Goal: Task Accomplishment & Management: Use online tool/utility

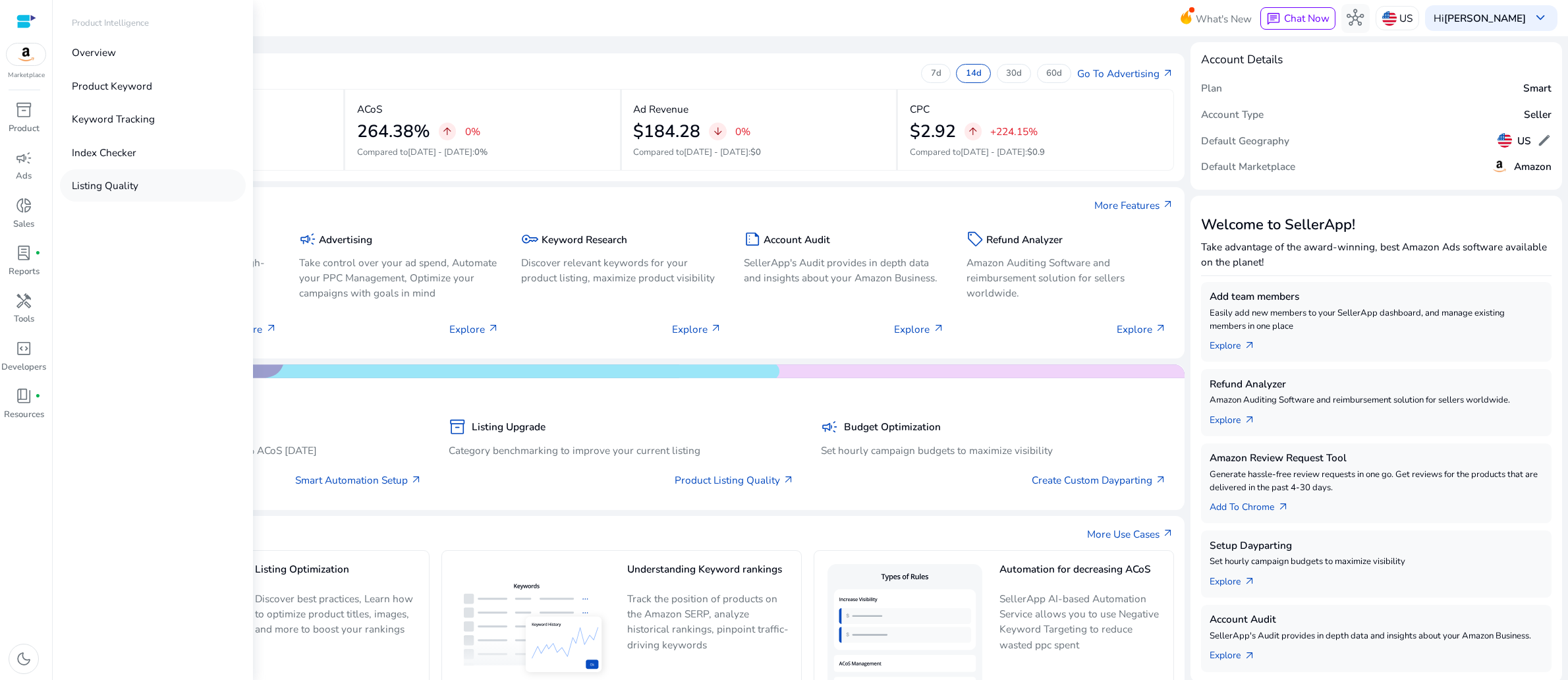
click at [115, 202] on link "Listing Quality" at bounding box center [153, 185] width 186 height 32
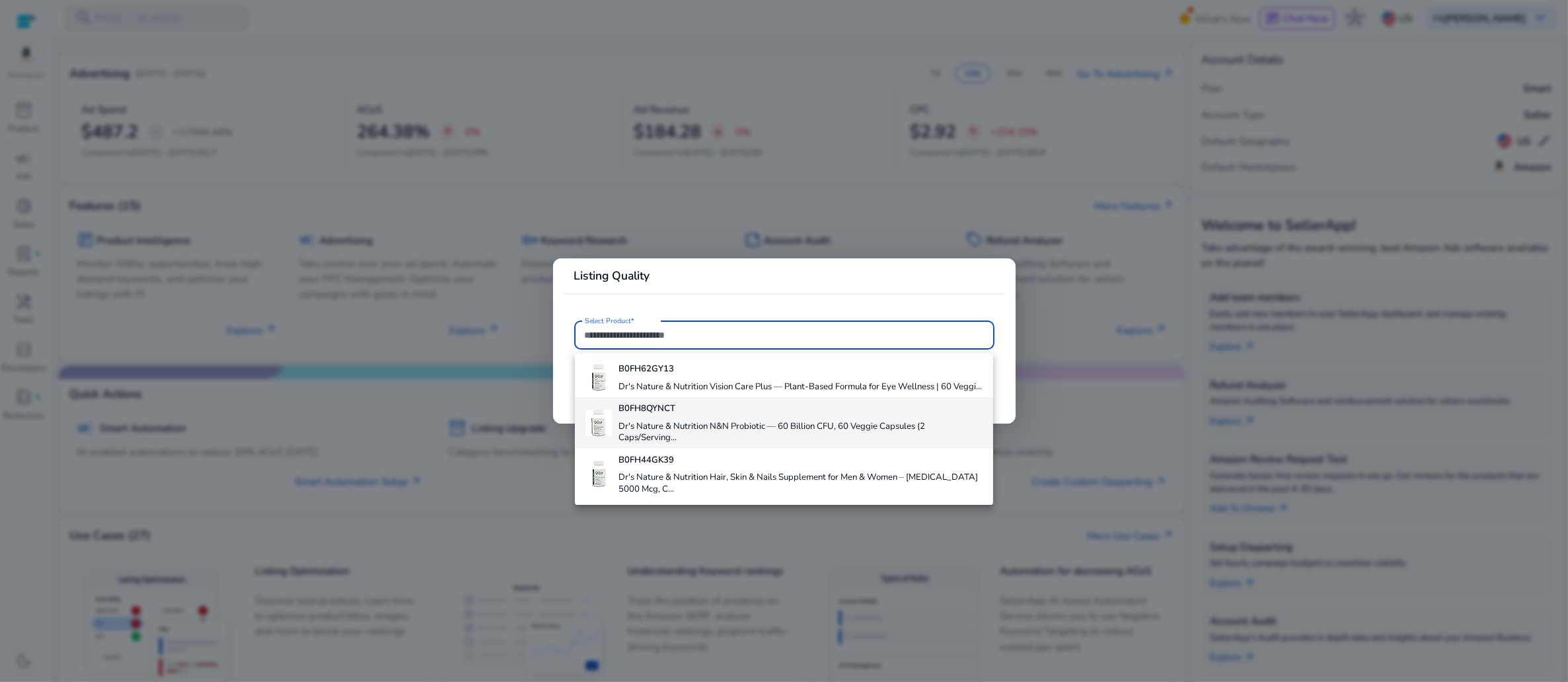
click at [700, 444] on h4 "Dr's Nature & Nutrition N&N Probiotic — 60 Billion CFU, 60 Veggie Capsules (2 C…" at bounding box center [800, 432] width 364 height 23
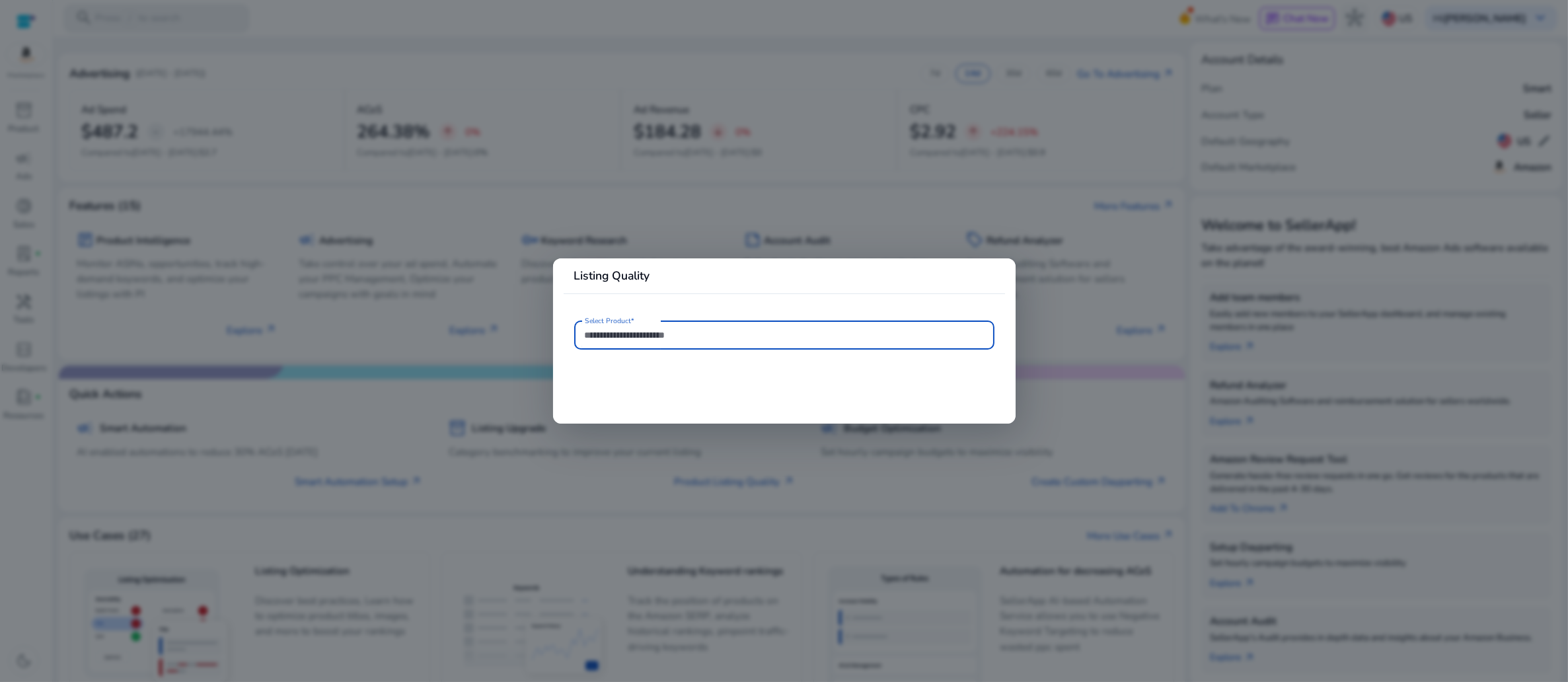
type input "**********"
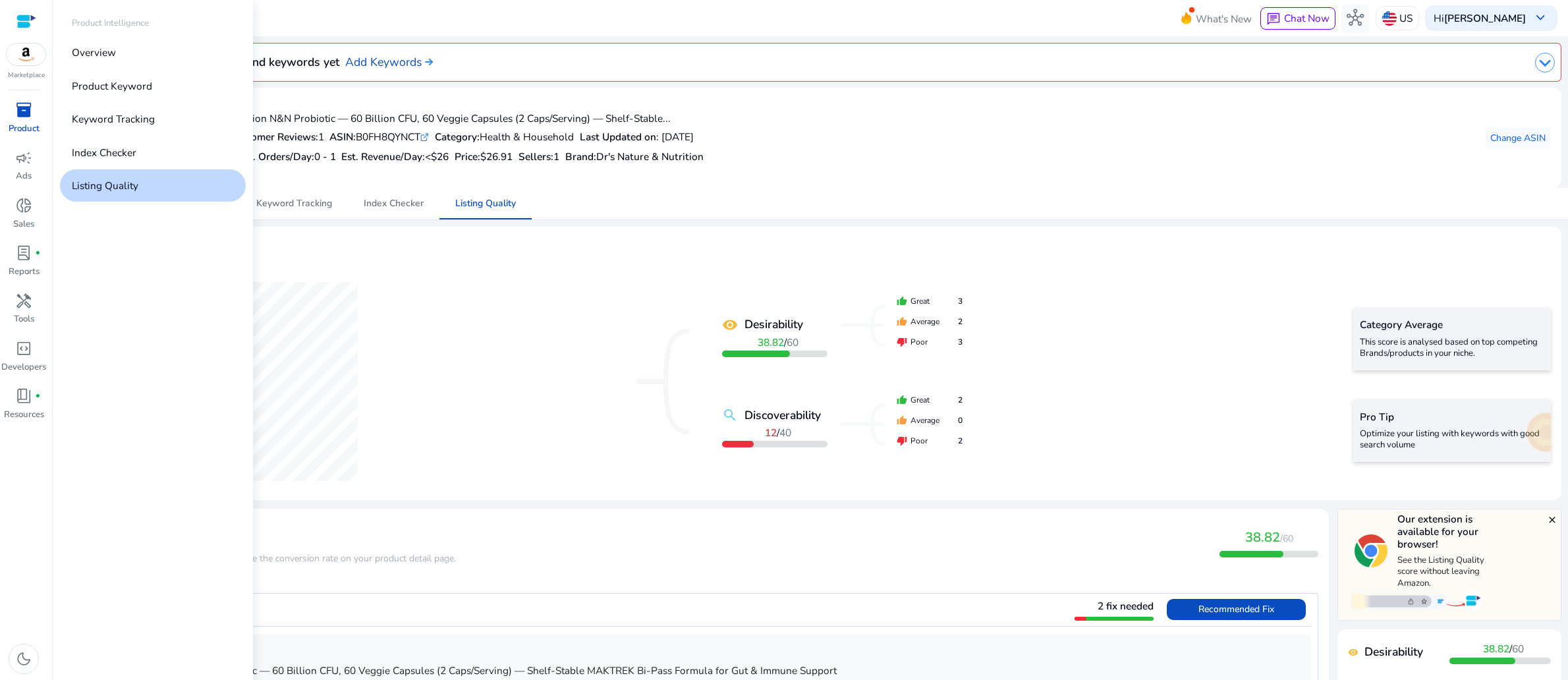
click at [17, 119] on span "inventory_2" at bounding box center [24, 110] width 17 height 17
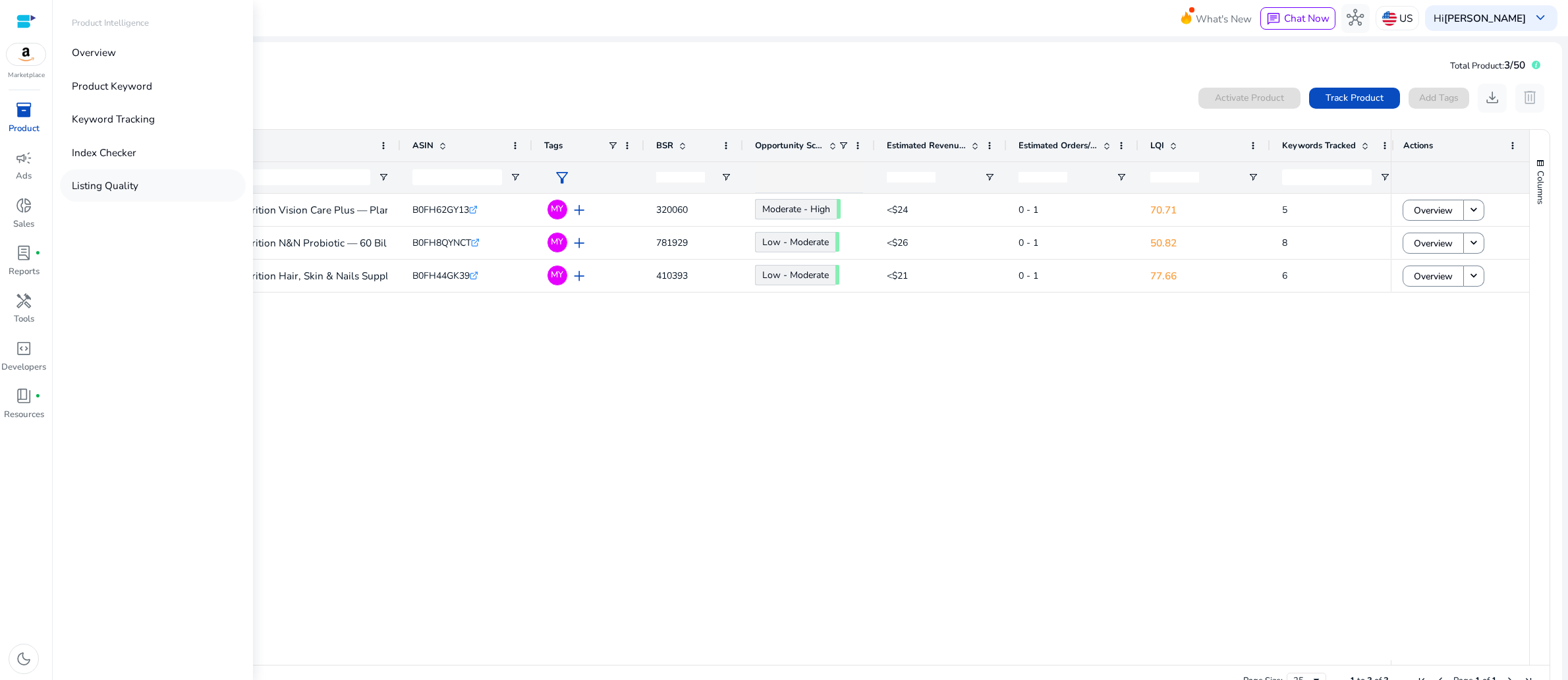
click at [138, 193] on p "Listing Quality" at bounding box center [105, 185] width 66 height 15
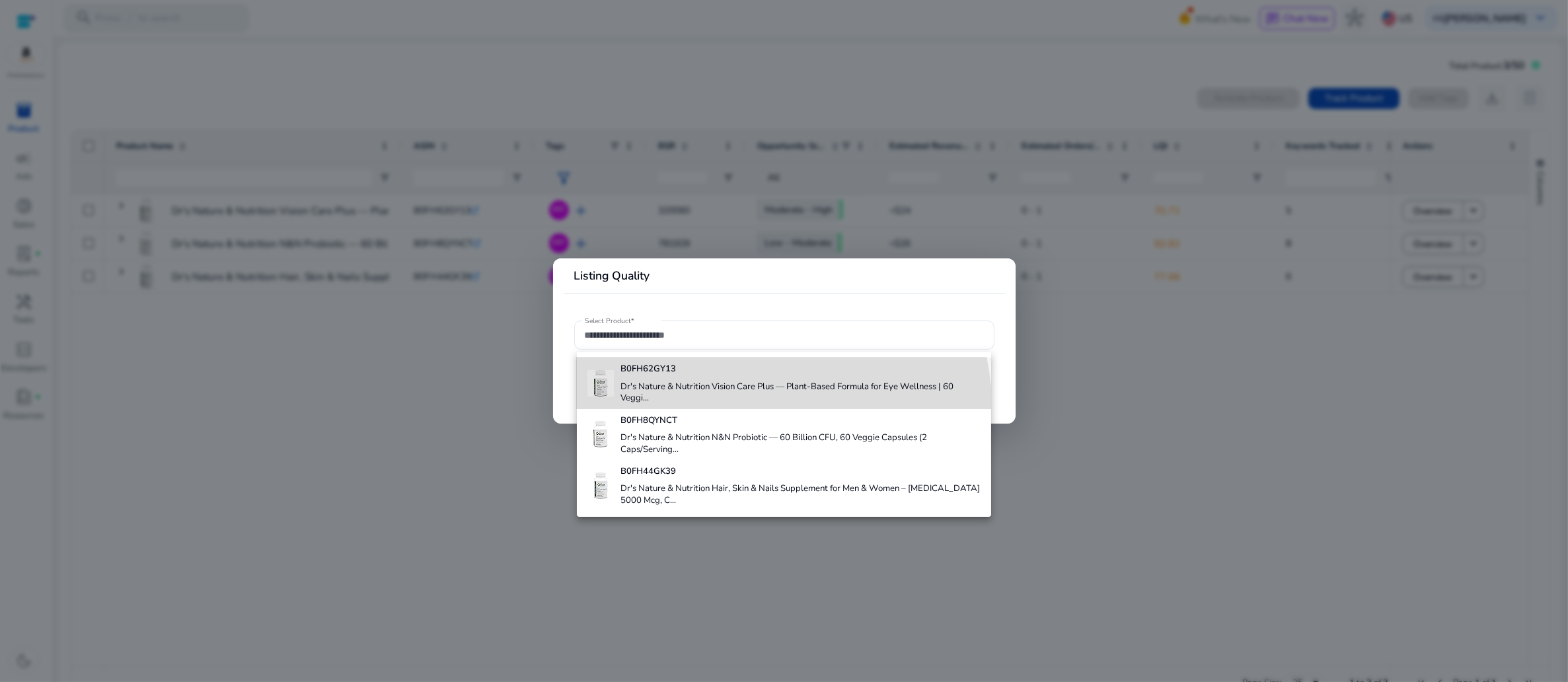
click at [697, 405] on h4 "Dr's Nature & Nutrition Vision Care Plus — Plant-Based Formula for Eye Wellness…" at bounding box center [801, 393] width 361 height 23
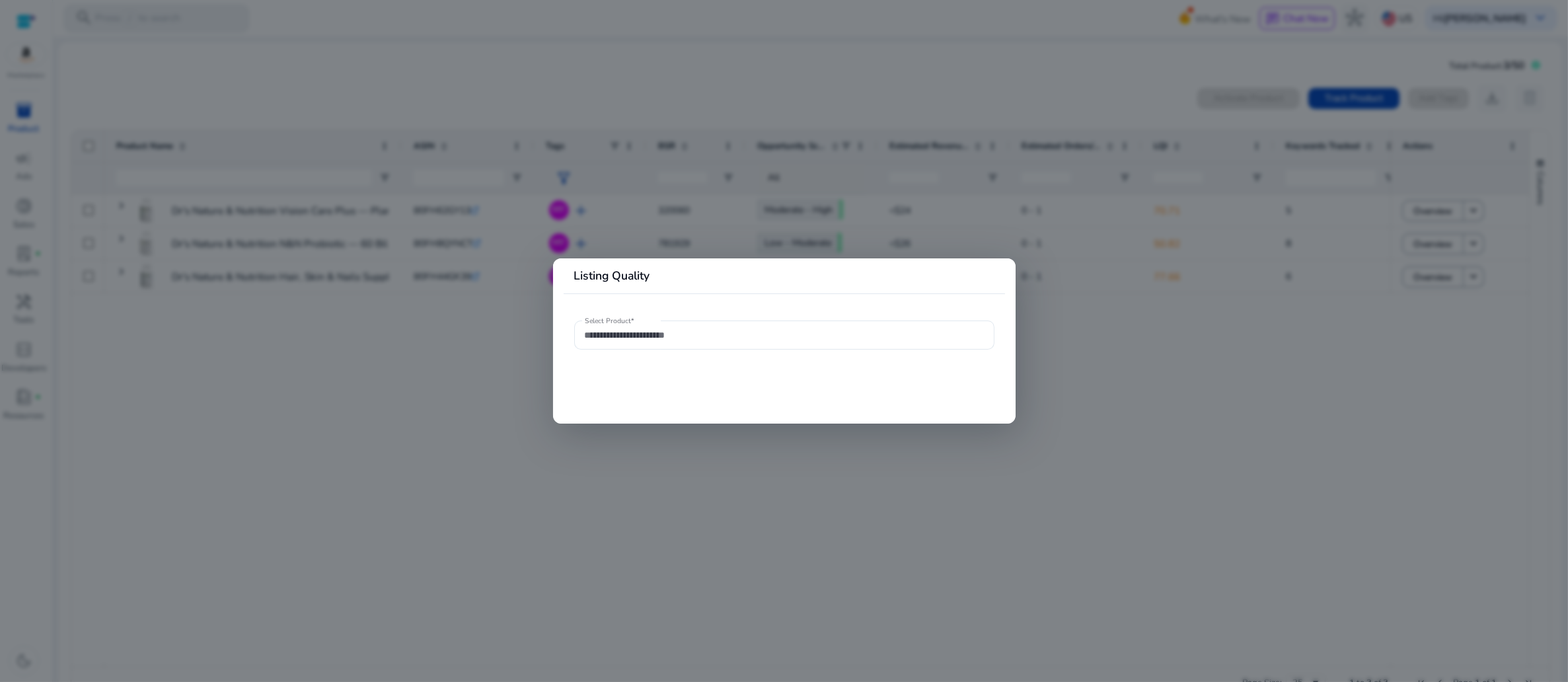
type input "**********"
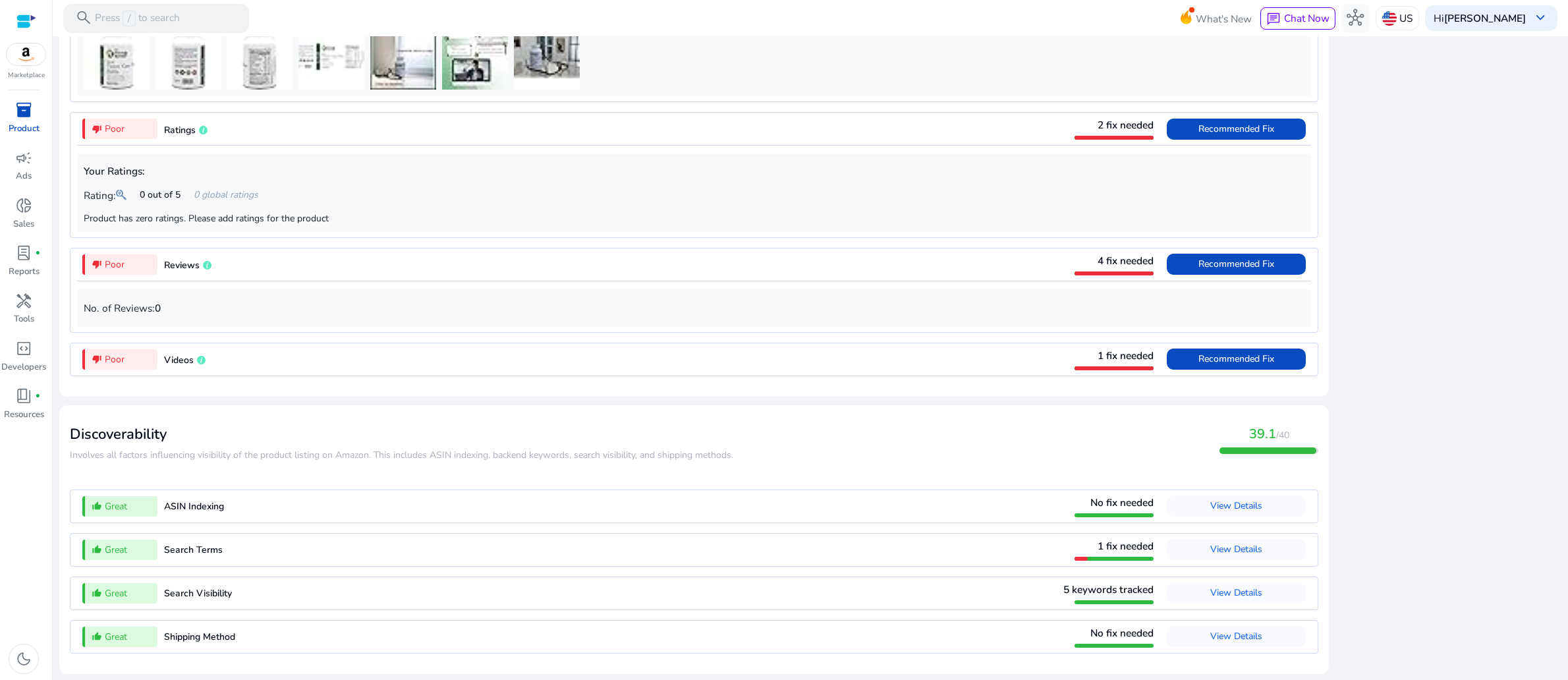
scroll to position [1110, 0]
click at [1199, 366] on span "Recommended Fix" at bounding box center [1237, 359] width 76 height 12
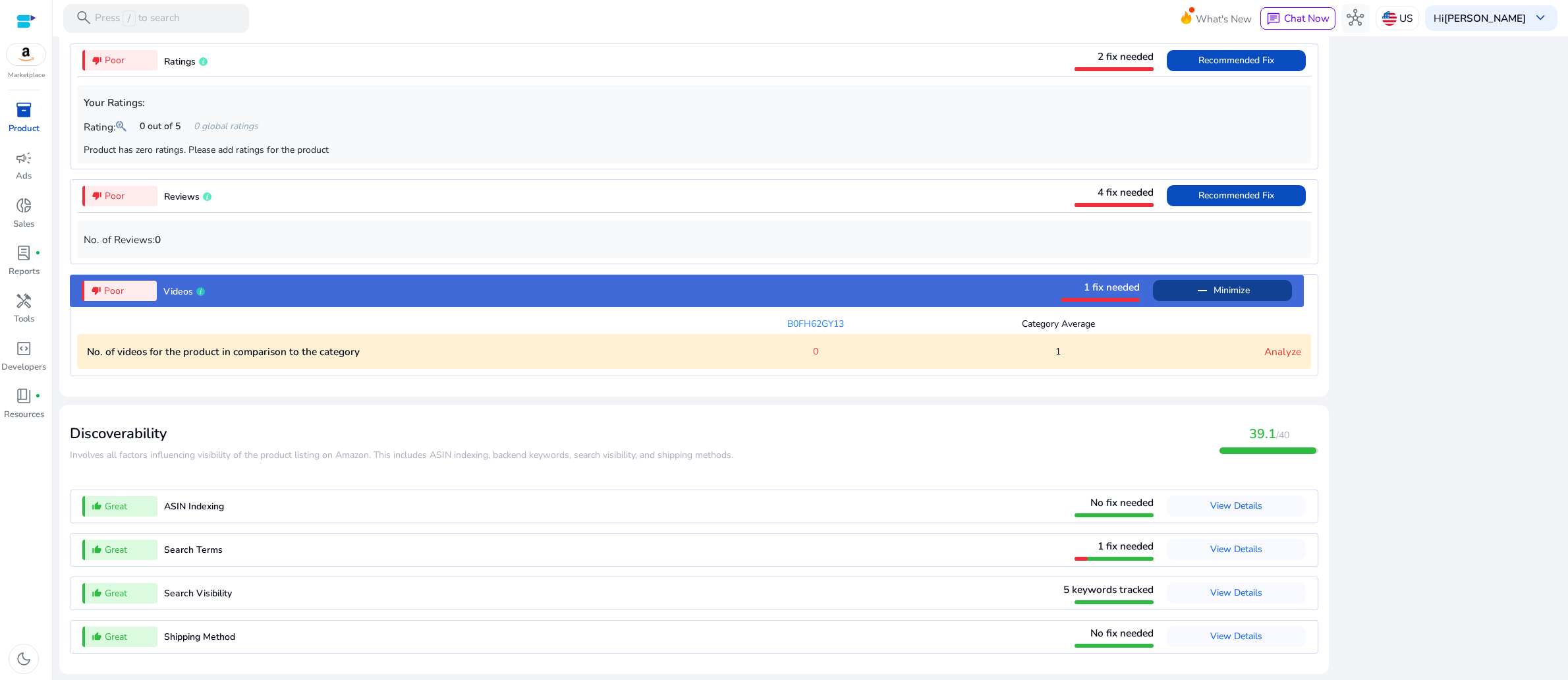
scroll to position [1429, 0]
click at [1265, 345] on link "Analyze" at bounding box center [1283, 352] width 37 height 14
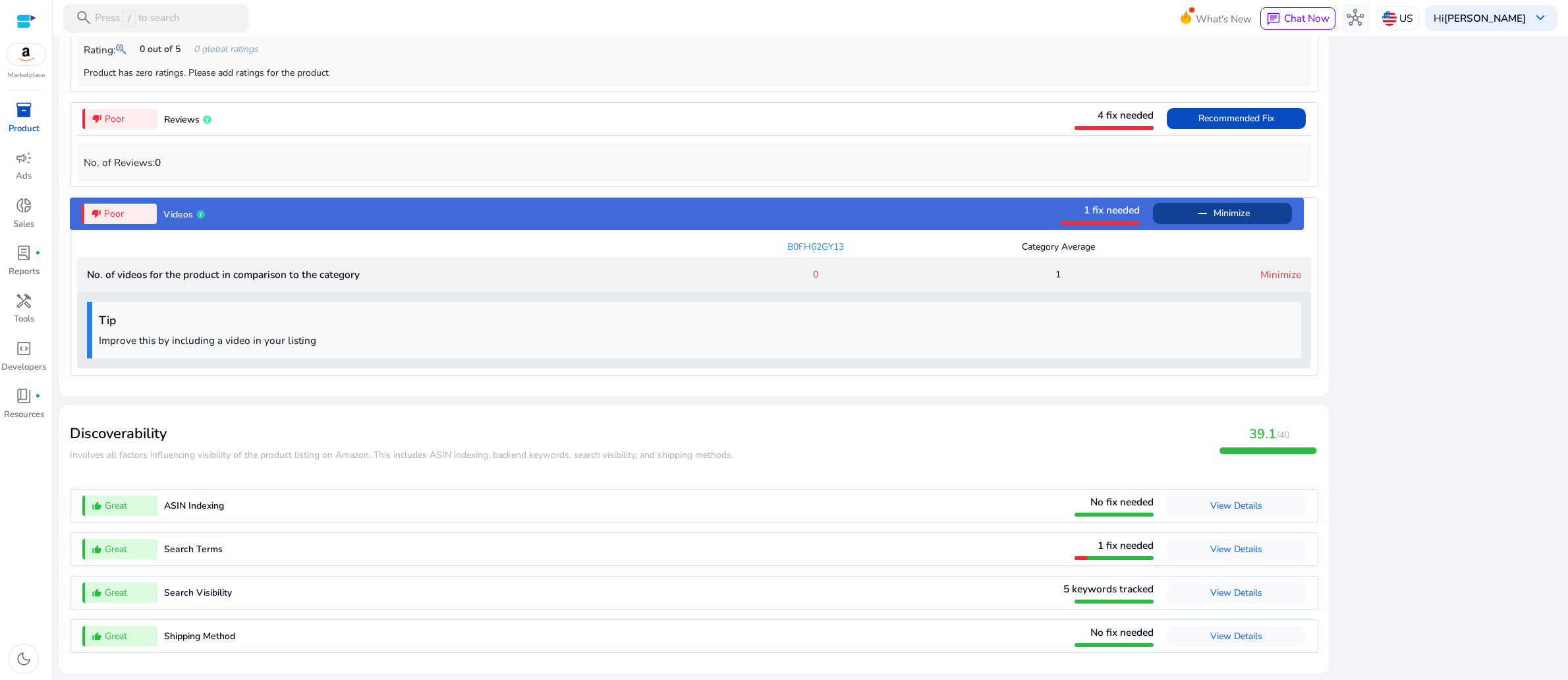
scroll to position [1528, 0]
click at [682, 333] on p "Improve this by including a video in your listing" at bounding box center [697, 341] width 1196 height 15
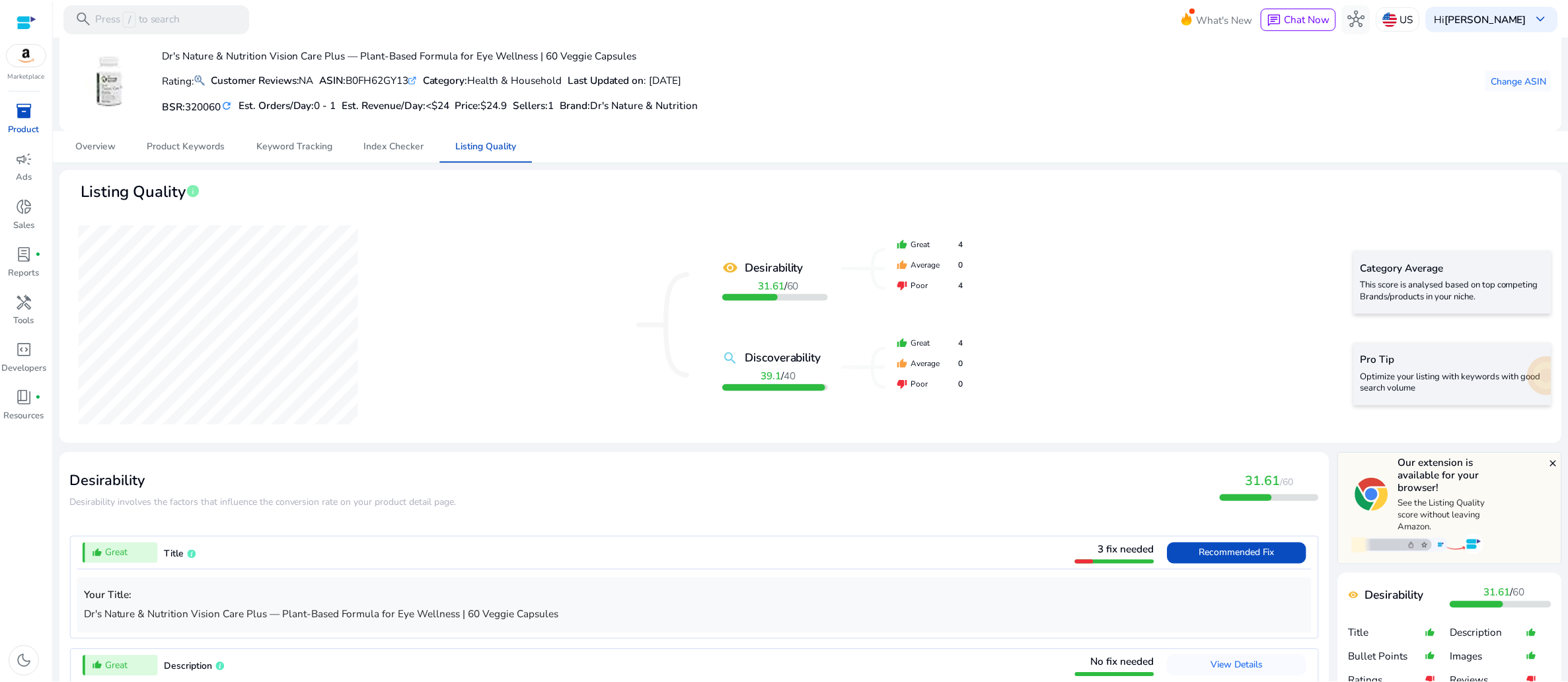
scroll to position [0, 0]
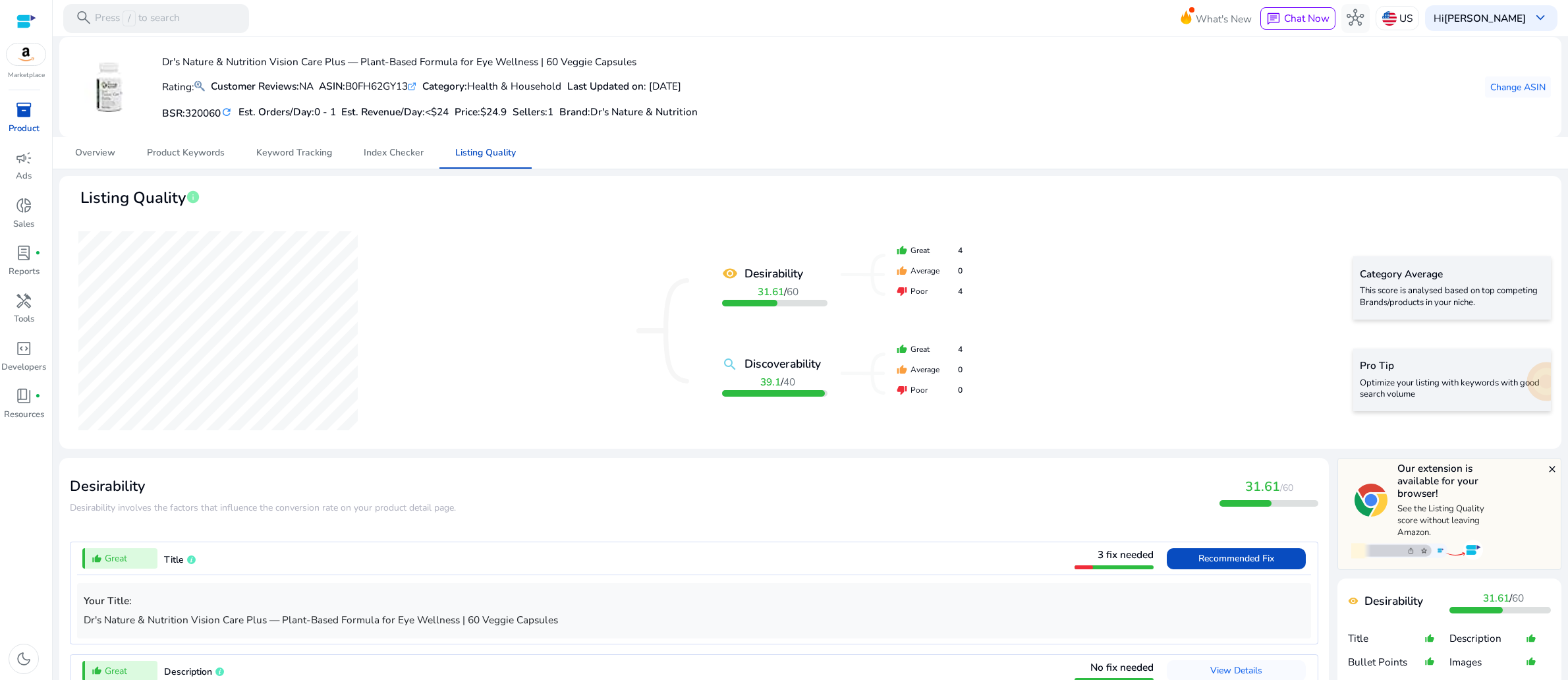
click at [26, 119] on span "inventory_2" at bounding box center [24, 110] width 17 height 17
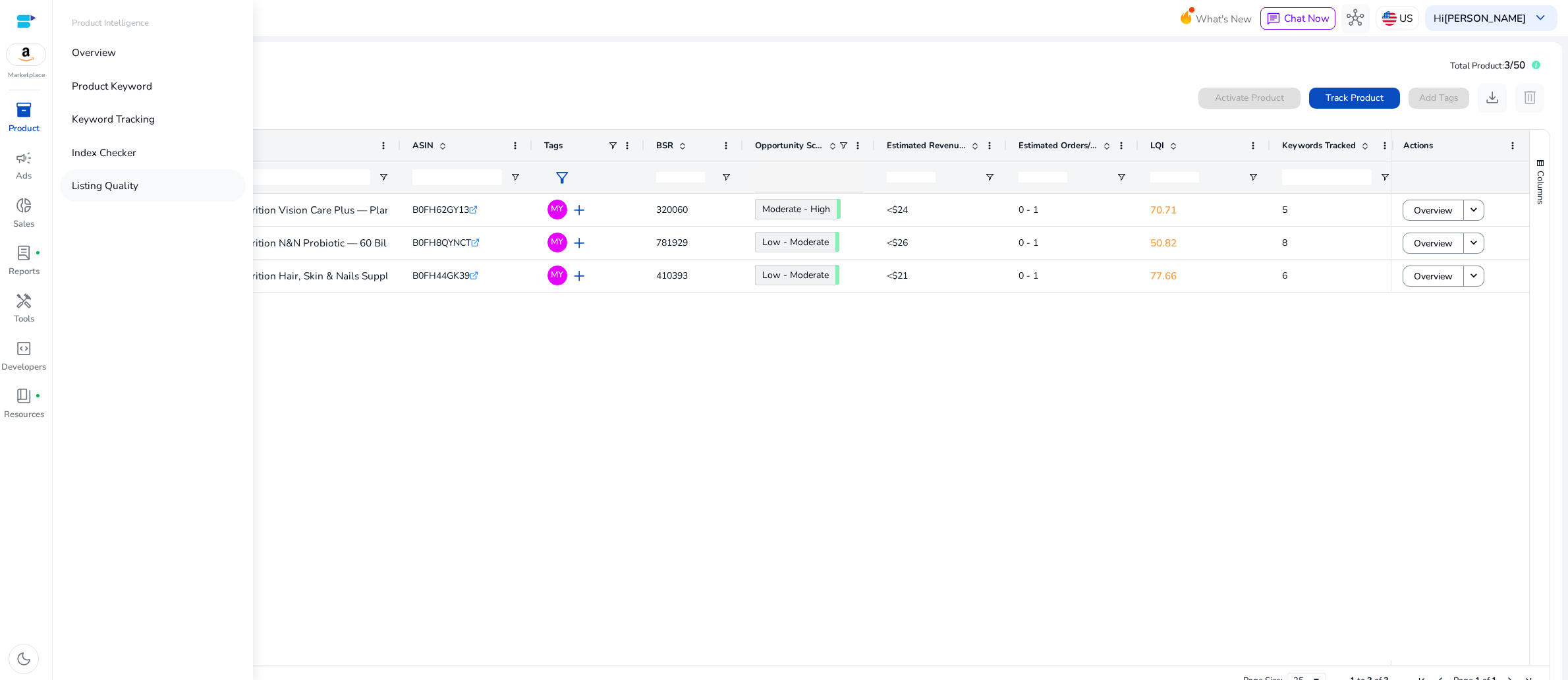
click at [138, 193] on p "Listing Quality" at bounding box center [105, 185] width 66 height 15
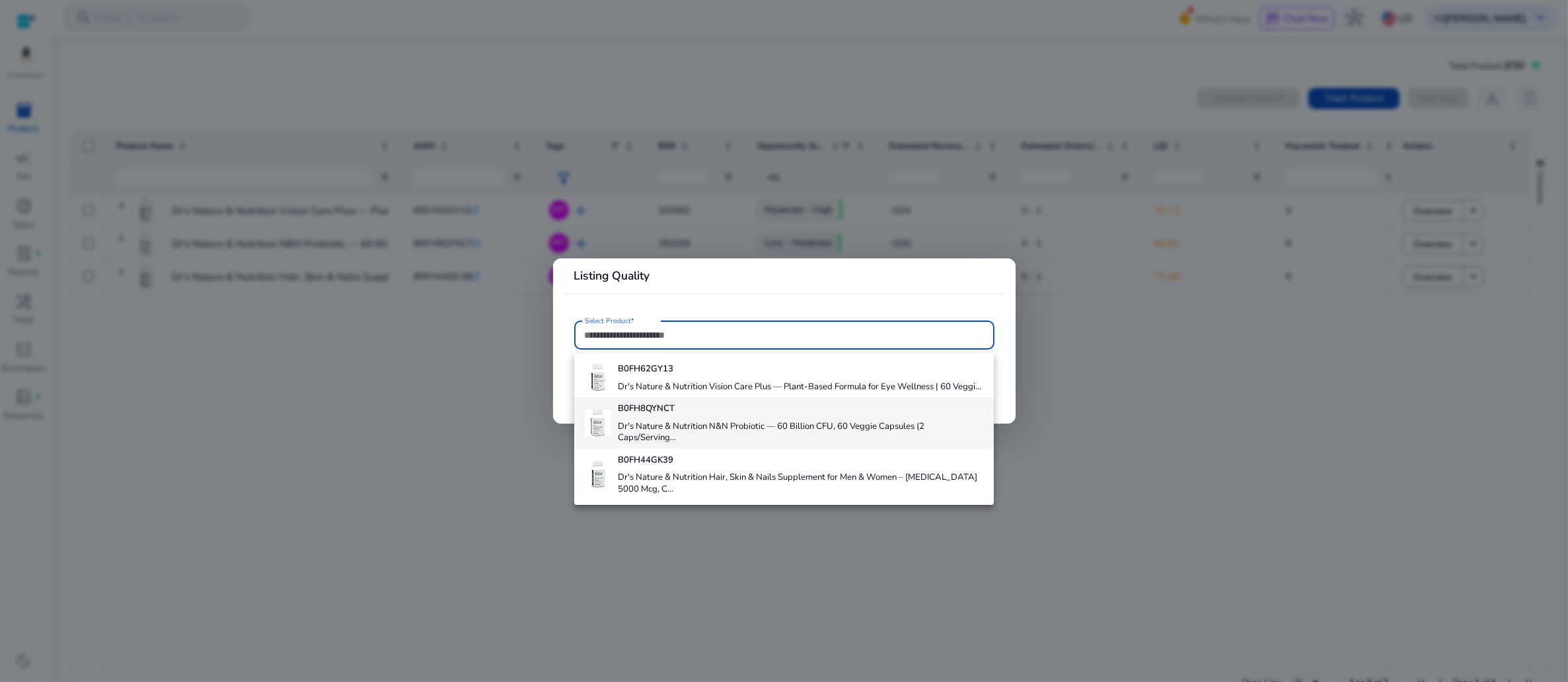
scroll to position [71, 0]
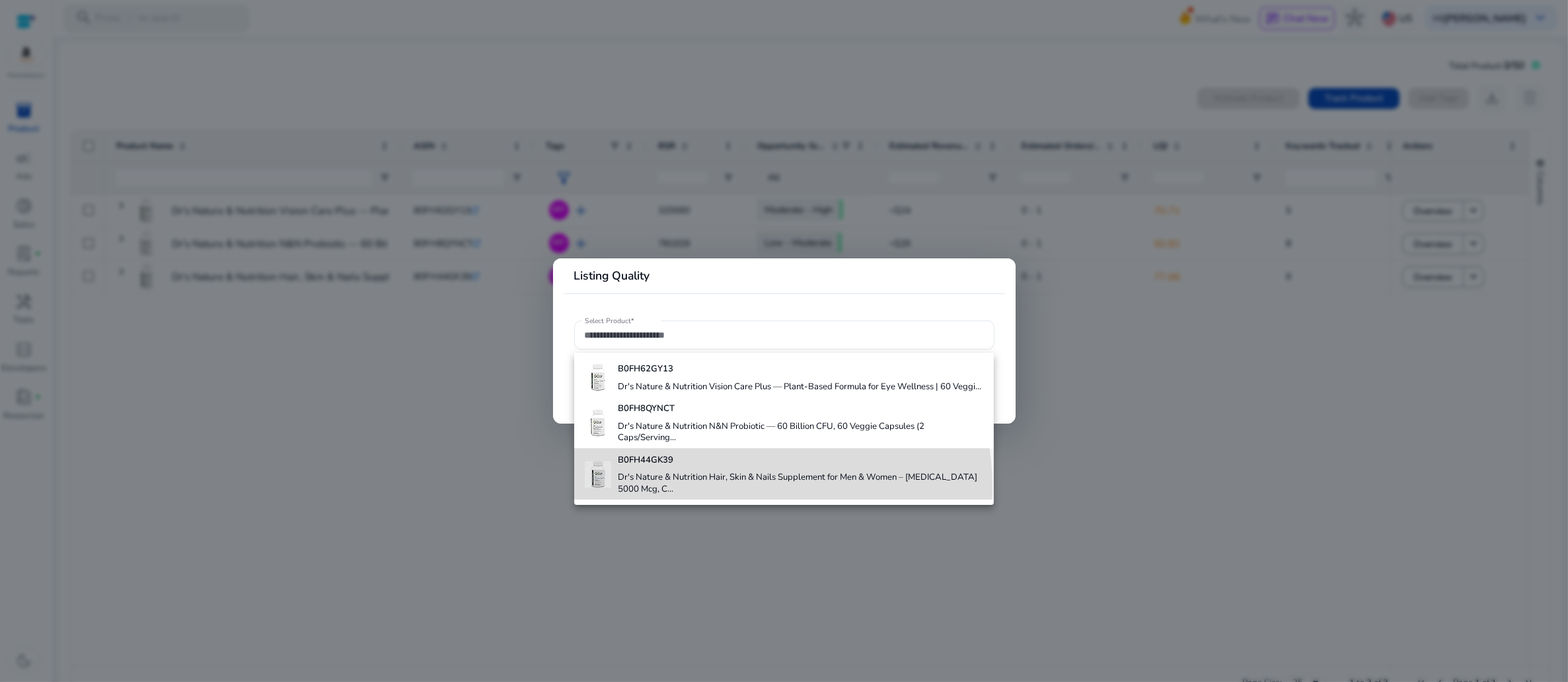
click at [703, 480] on h4 "Dr's Nature & Nutrition Hair, Skin & Nails Supplement for Men & Women – [MEDICA…" at bounding box center [801, 484] width 366 height 23
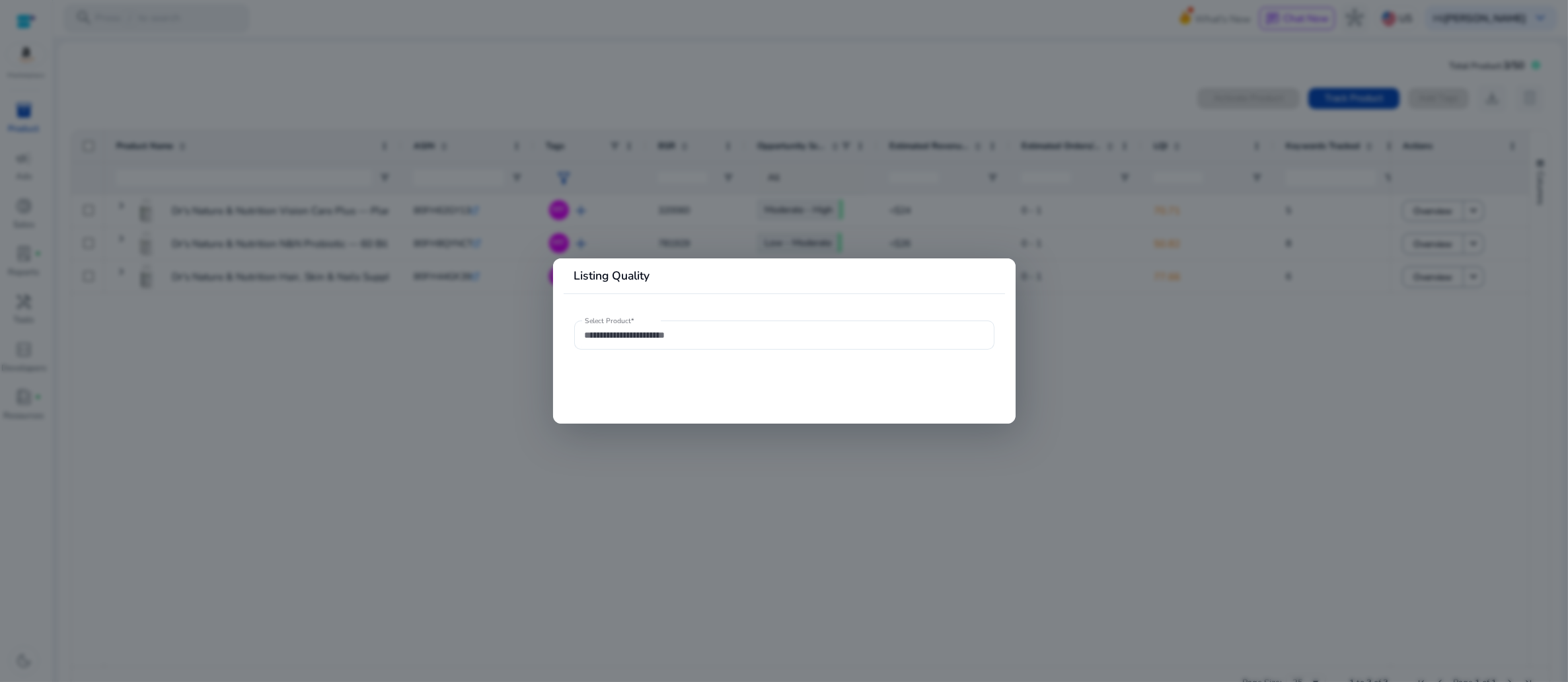
type input "**********"
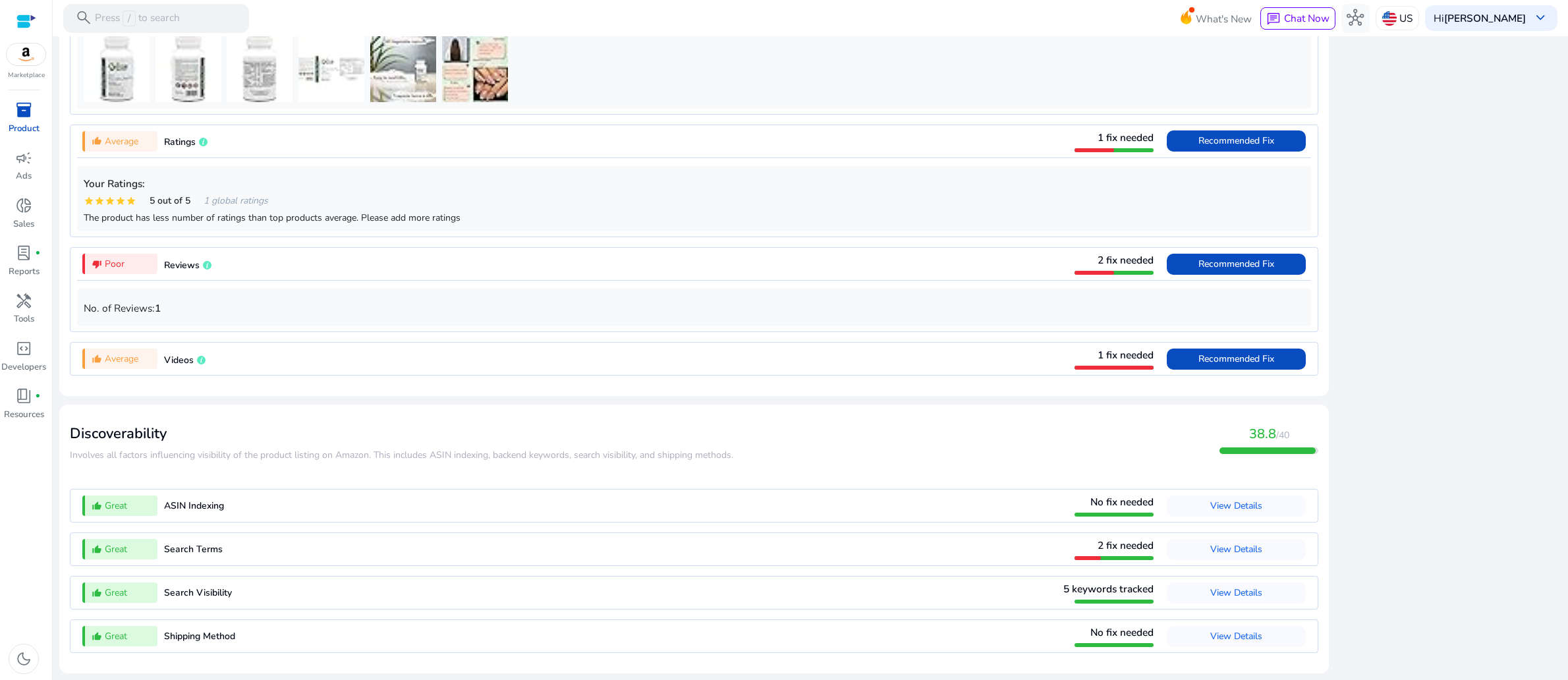
scroll to position [1290, 0]
click at [1199, 366] on span "Recommended Fix" at bounding box center [1237, 359] width 76 height 12
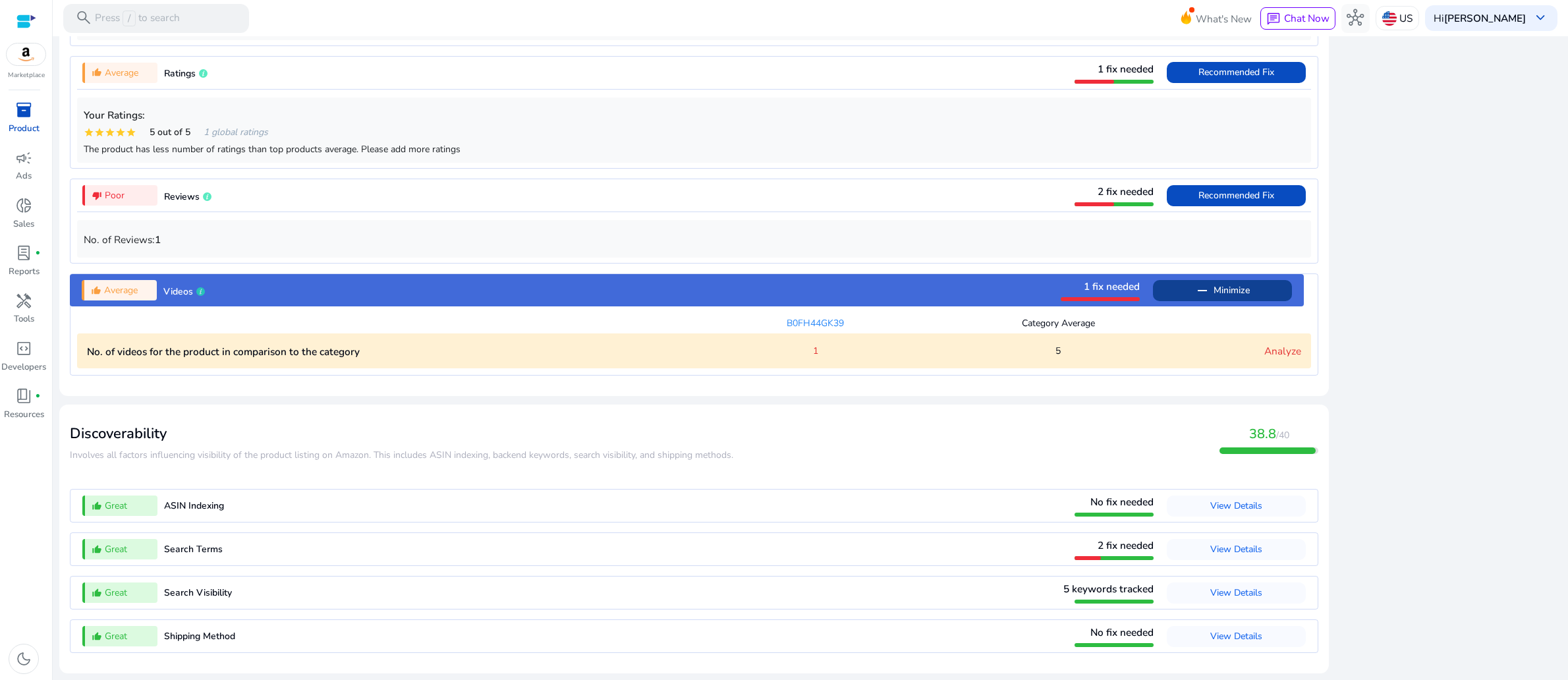
scroll to position [1456, 0]
click at [1271, 344] on link "Analyze" at bounding box center [1283, 351] width 37 height 14
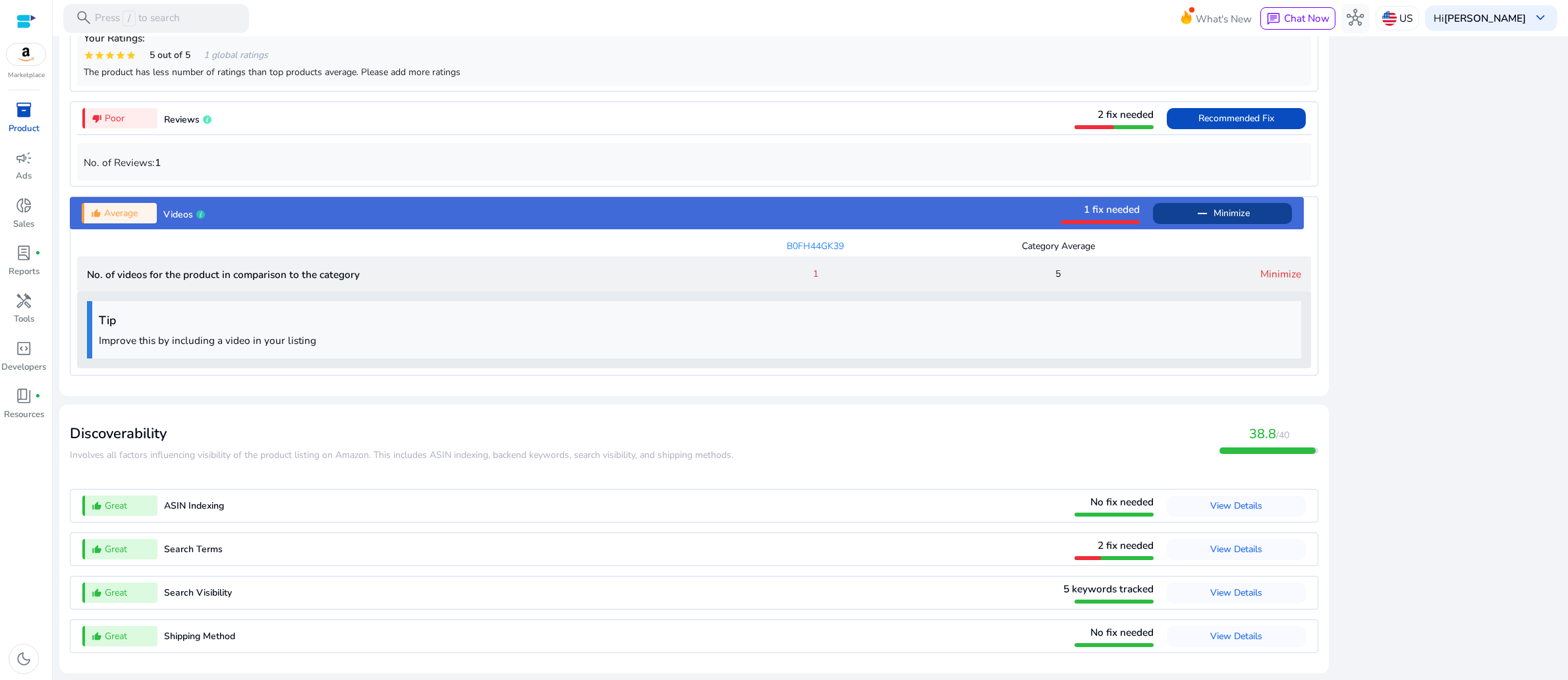
scroll to position [1554, 0]
click at [813, 267] on span "1" at bounding box center [816, 274] width 5 height 14
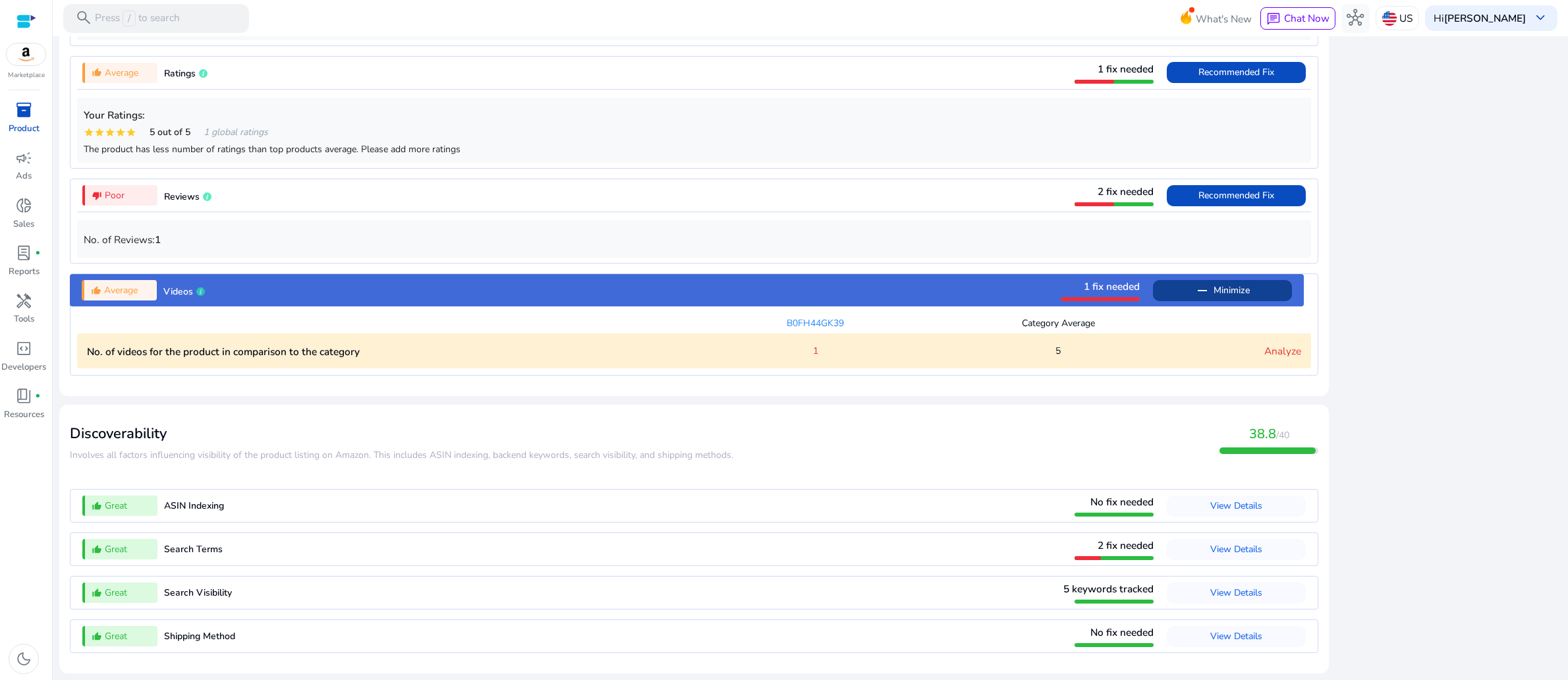
click at [1270, 344] on link "Analyze" at bounding box center [1283, 351] width 37 height 14
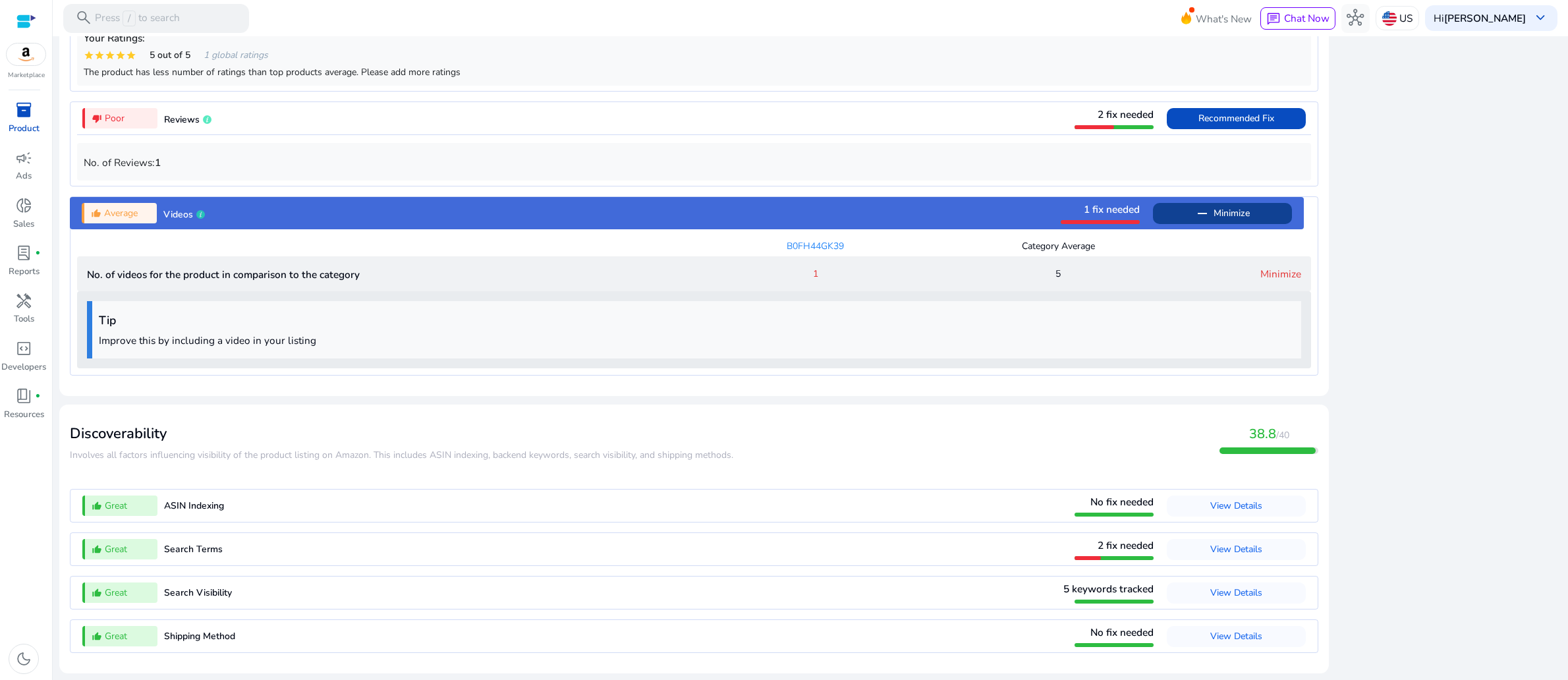
scroll to position [1554, 0]
click at [974, 333] on p "Improve this by including a video in your listing" at bounding box center [697, 341] width 1196 height 15
click at [1210, 539] on span "View Details" at bounding box center [1236, 549] width 52 height 21
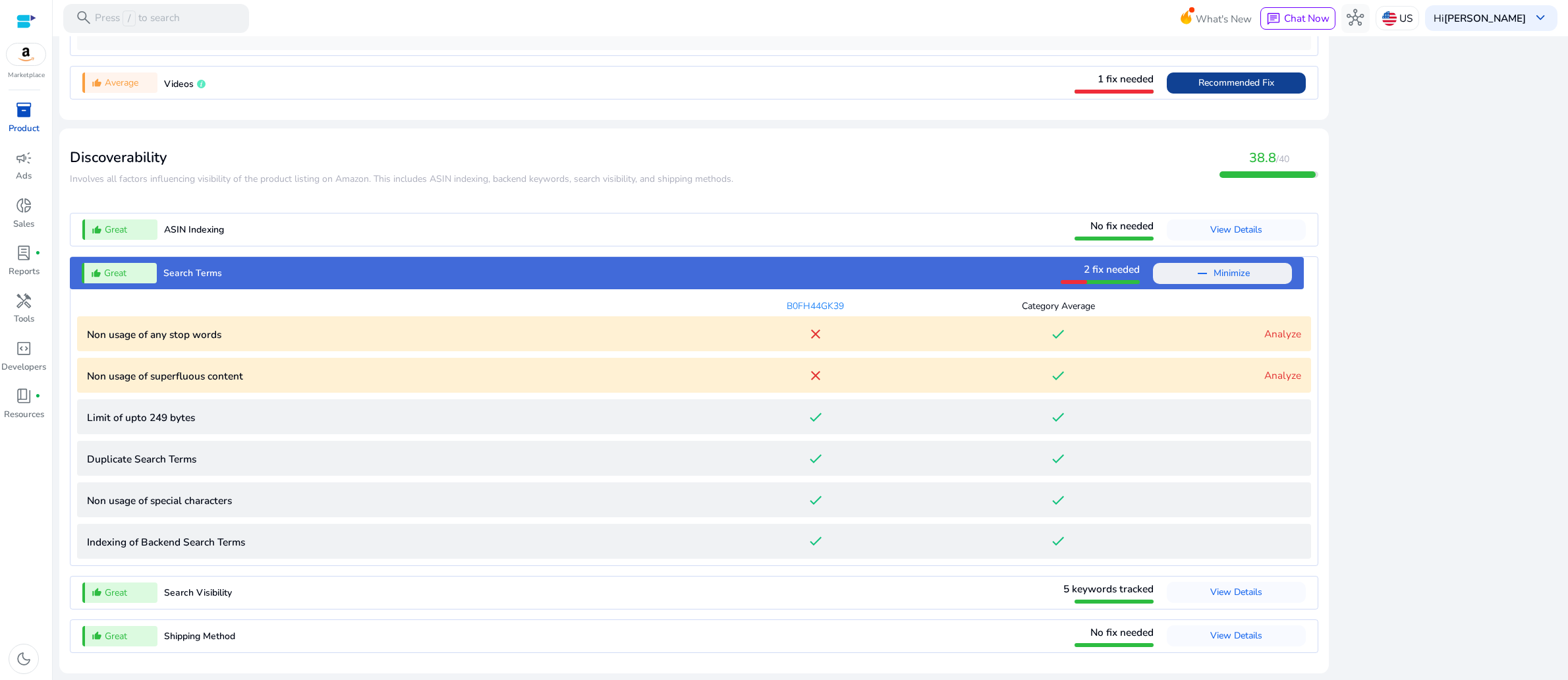
scroll to position [1724, 0]
click at [1264, 369] on link "Analyze" at bounding box center [1283, 376] width 37 height 14
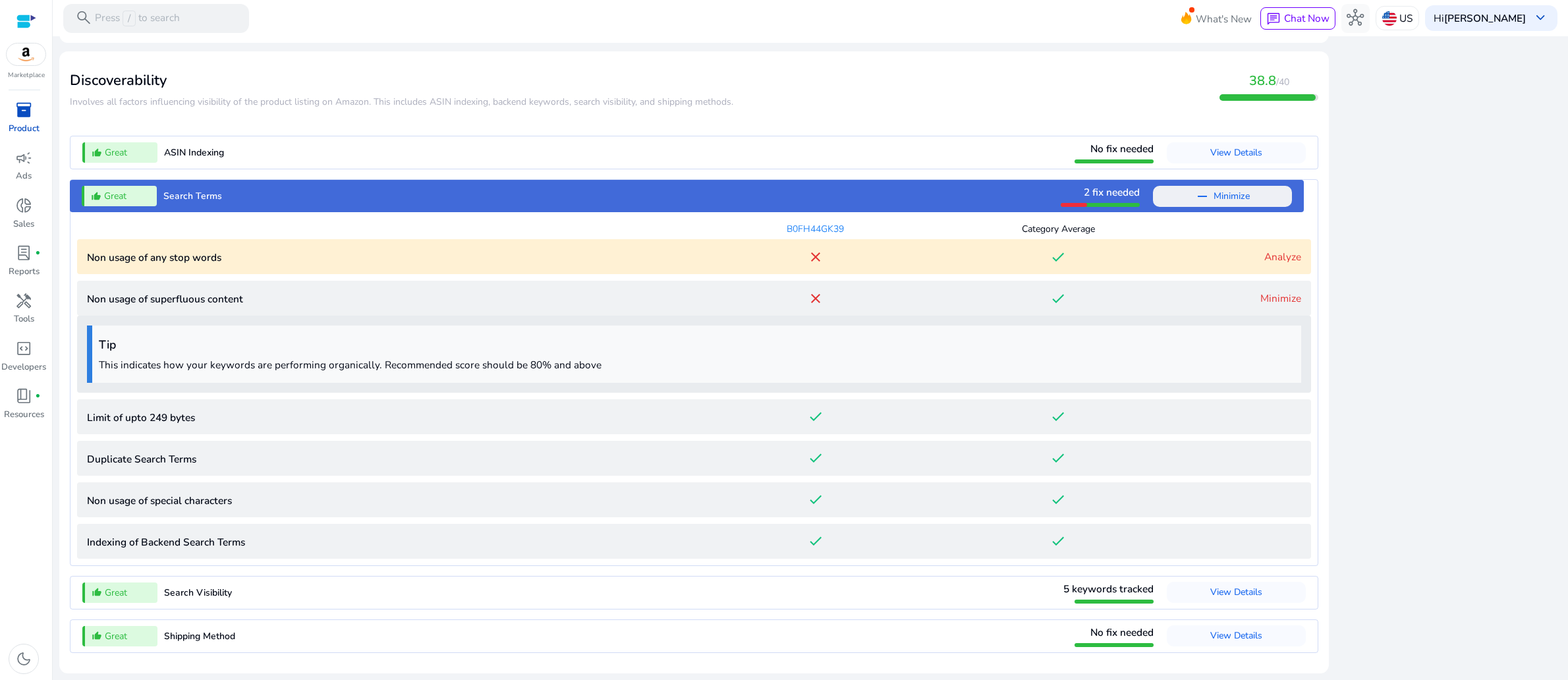
scroll to position [1823, 0]
click at [1264, 250] on link "Analyze" at bounding box center [1283, 257] width 37 height 14
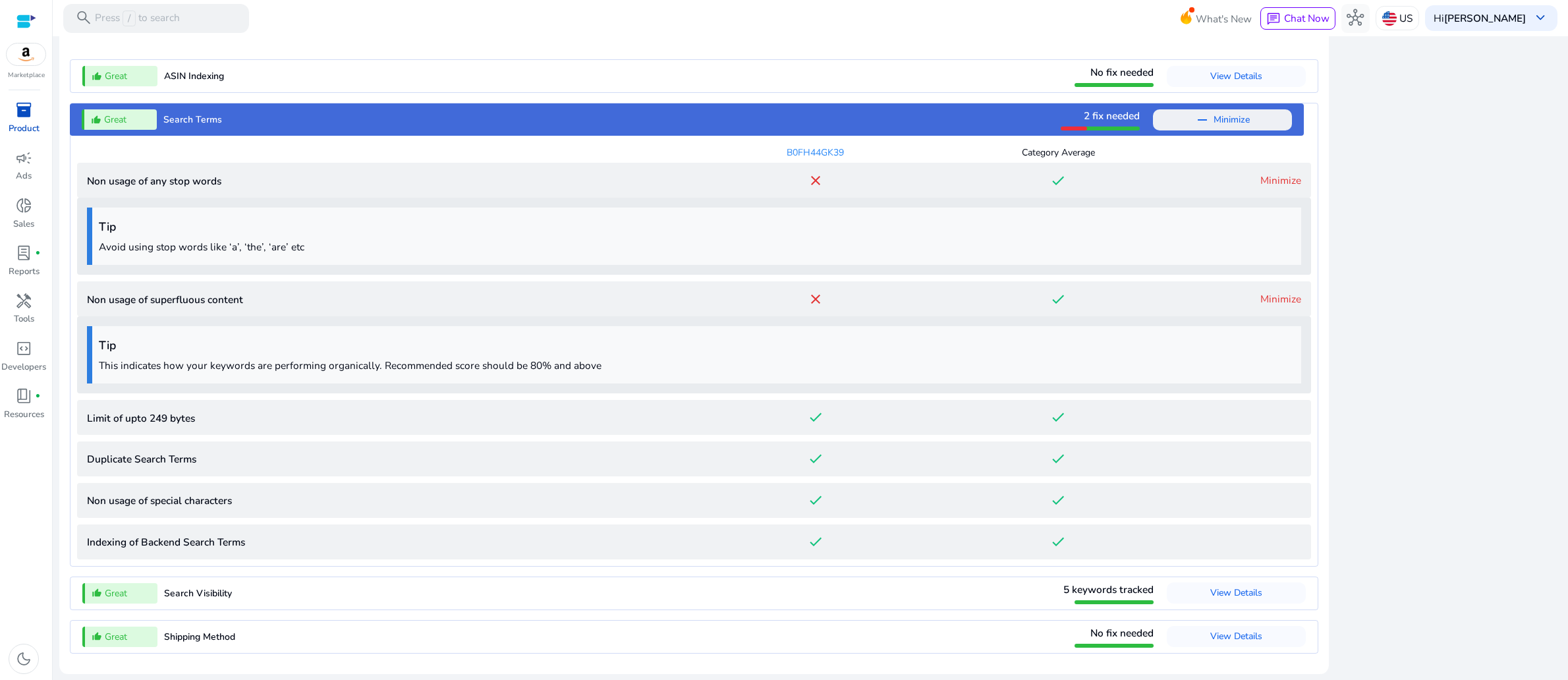
scroll to position [1922, 0]
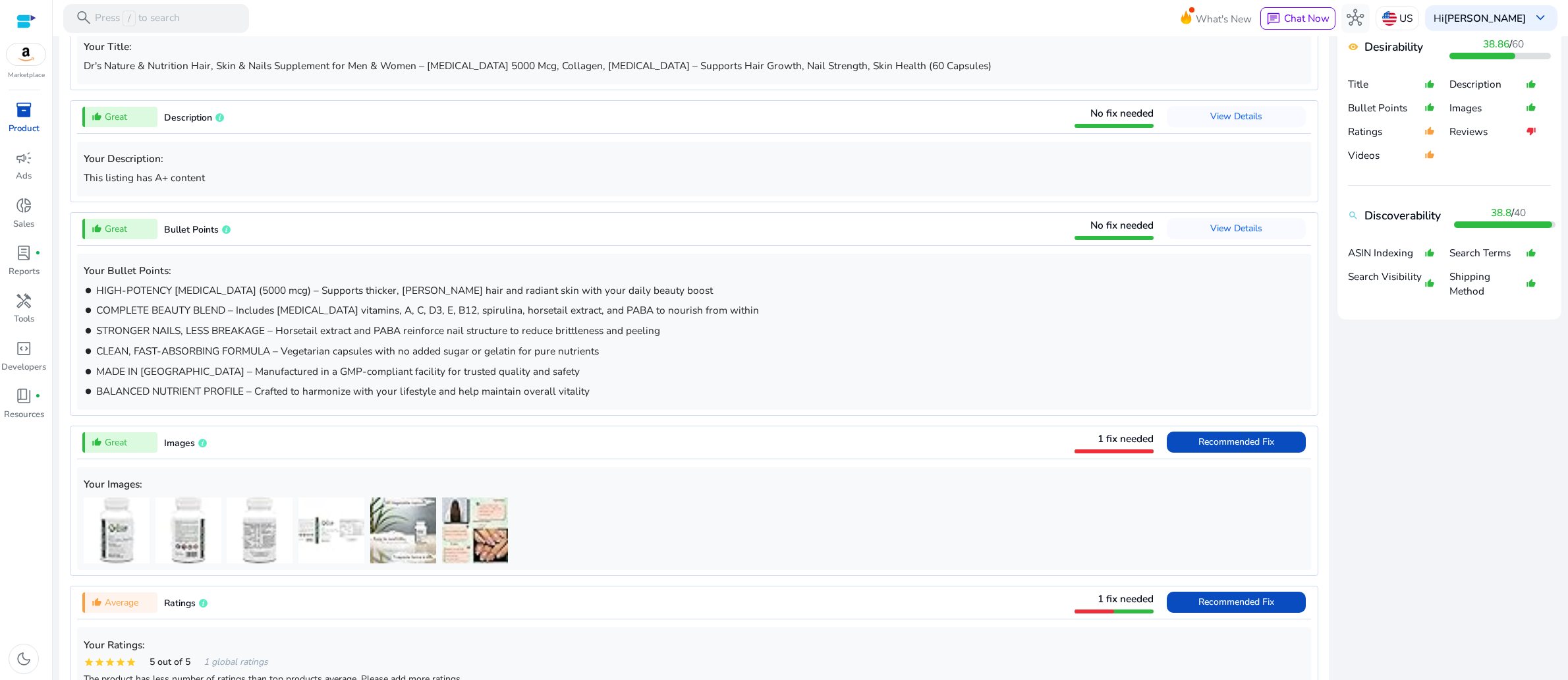
scroll to position [0, 0]
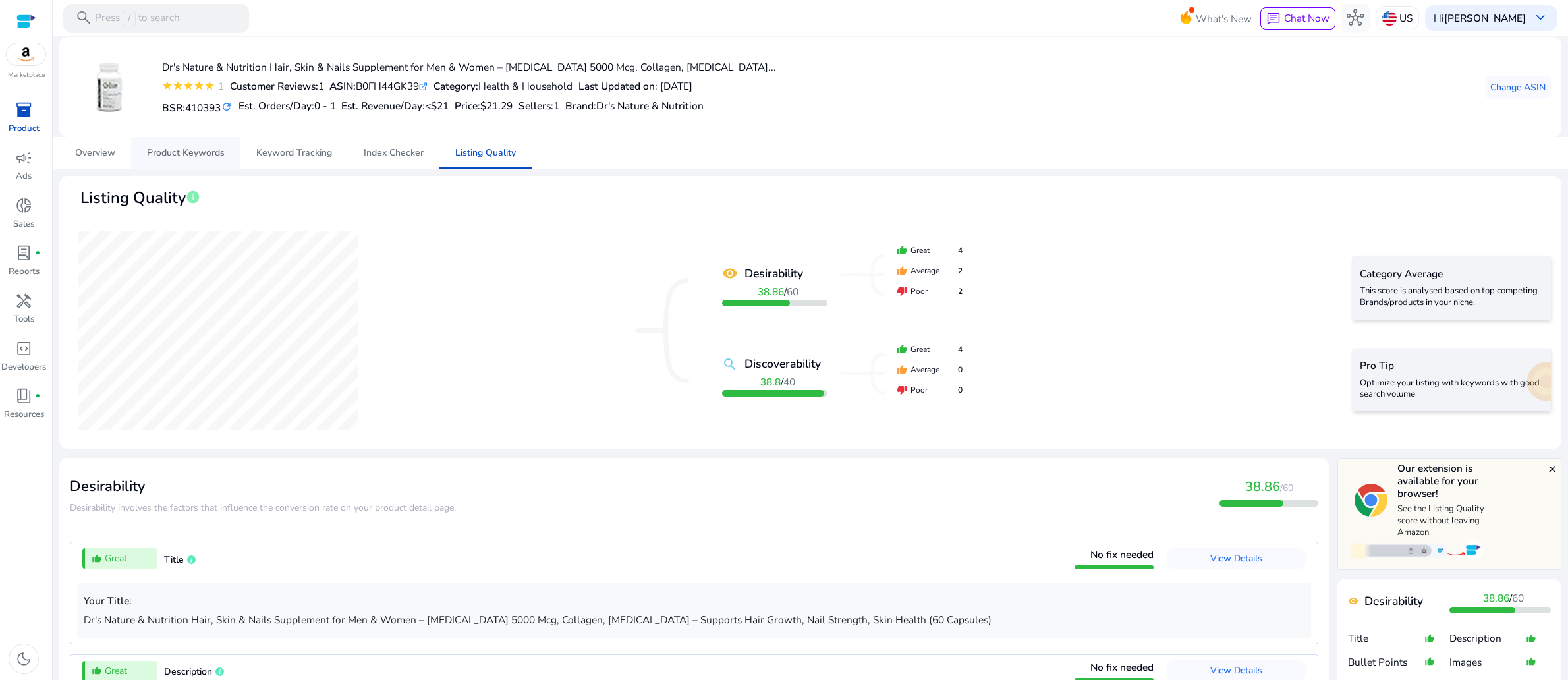
click at [161, 158] on span "Product Keywords" at bounding box center [185, 153] width 78 height 9
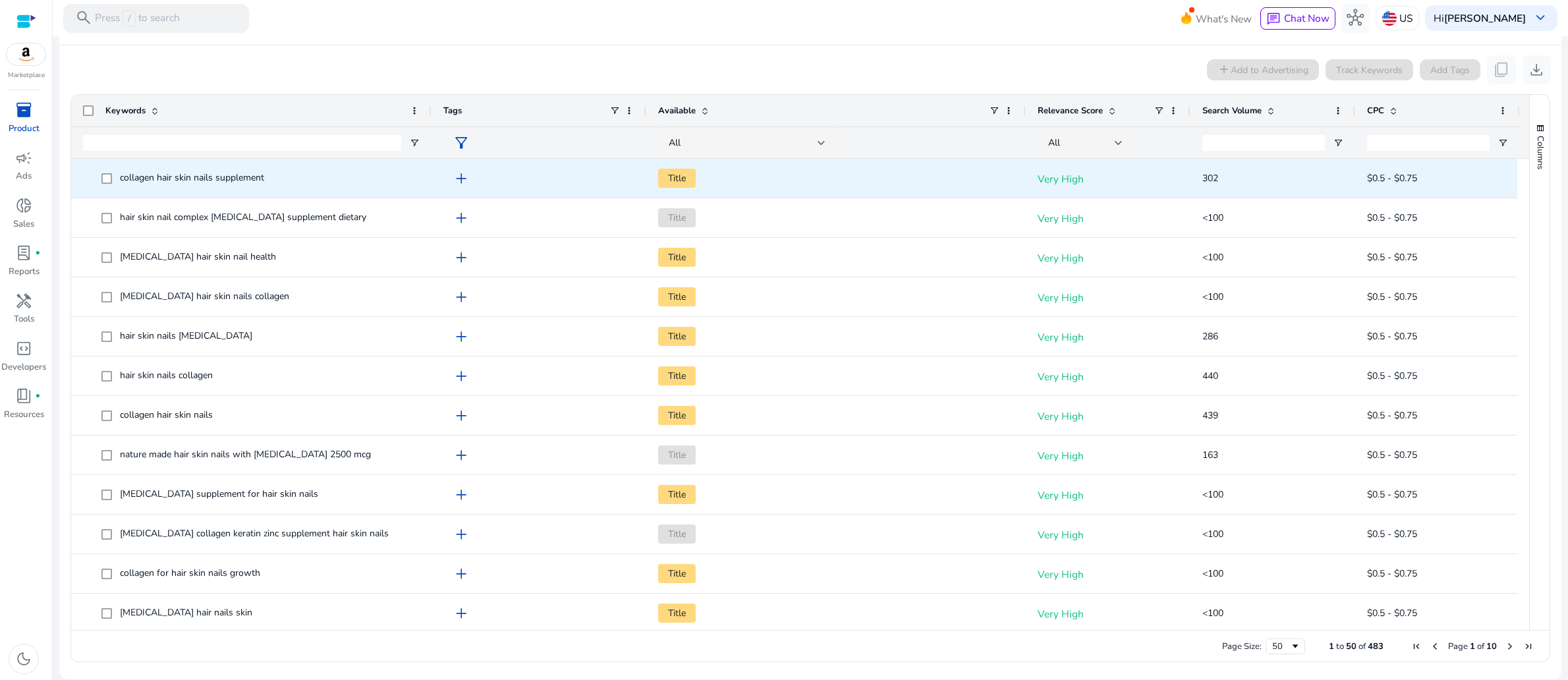
scroll to position [222, 0]
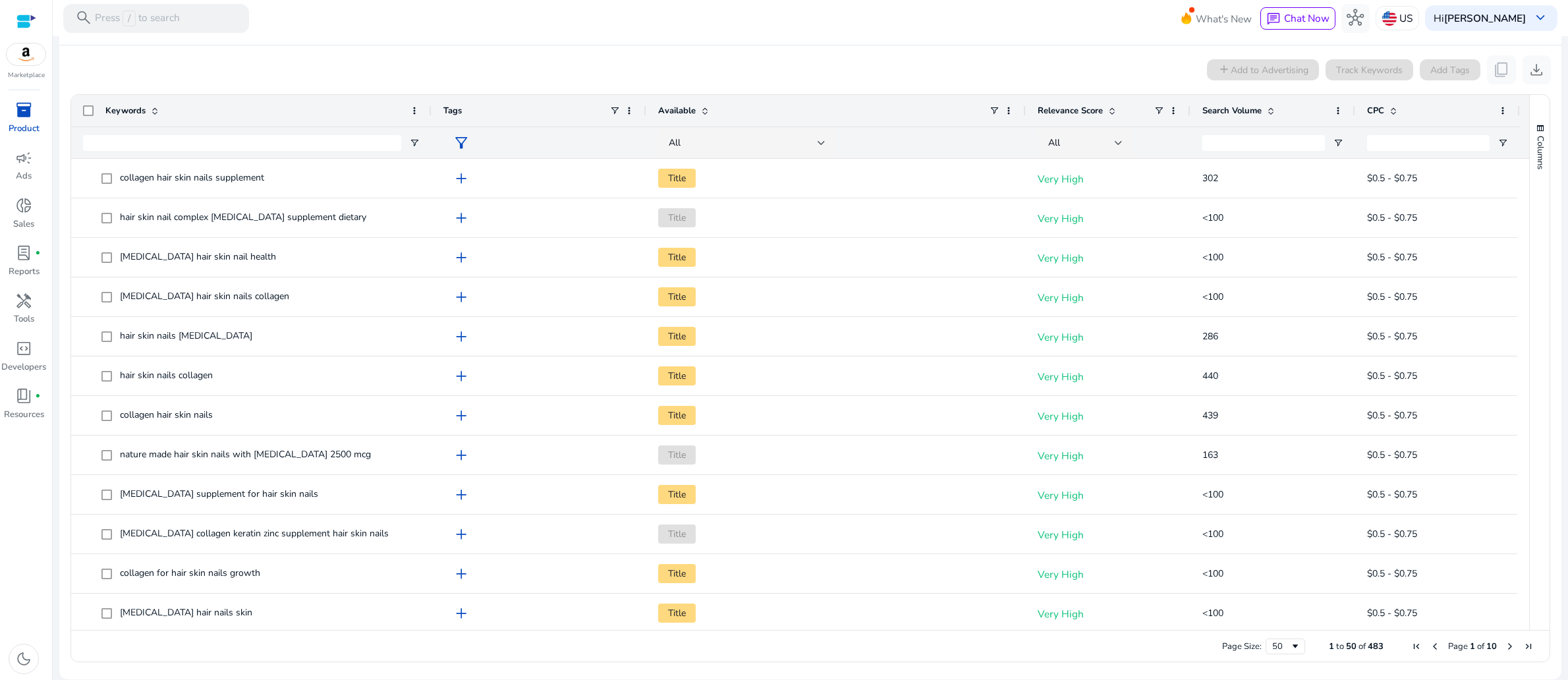
click at [746, 31] on mat-toolbar "search Press / to search What's New chat Chat Now hub US Hi [PERSON_NAME] keybo…" at bounding box center [810, 18] width 1515 height 36
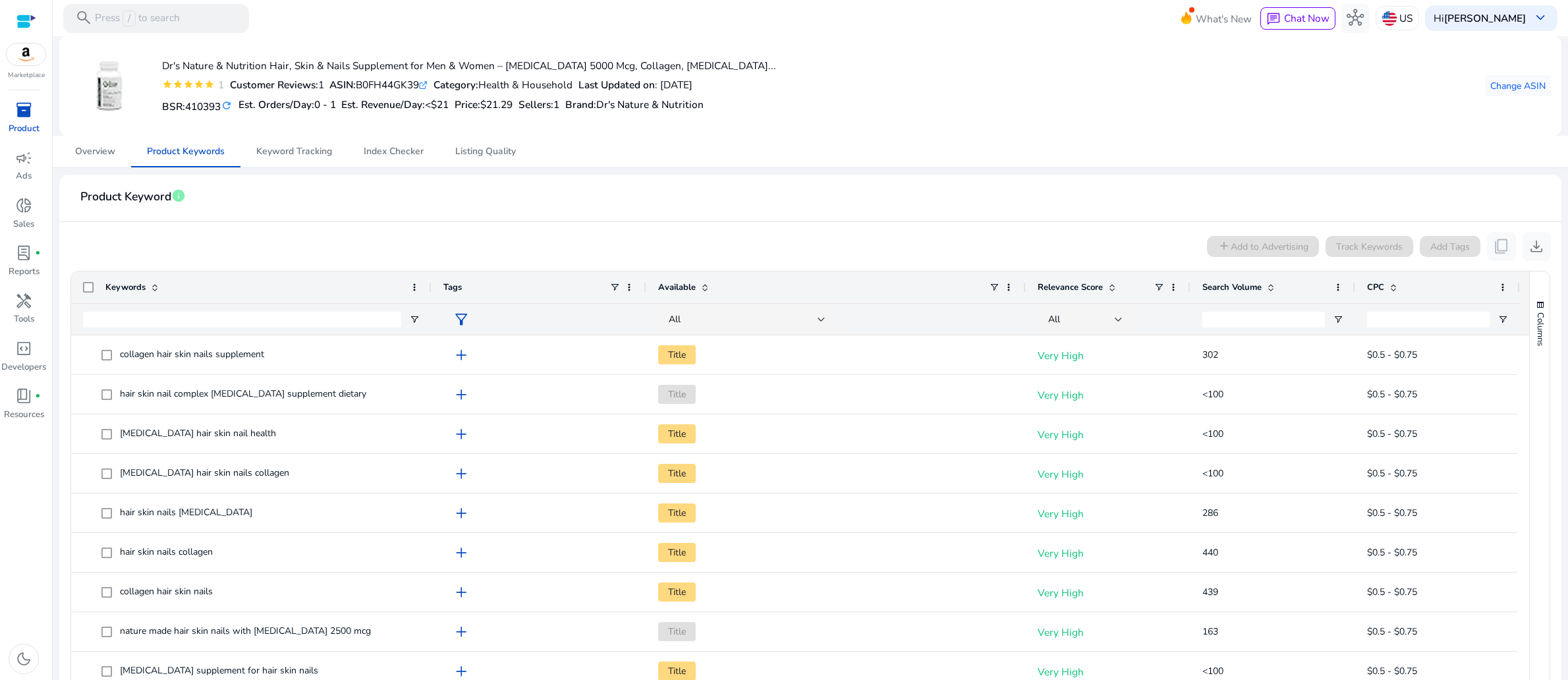
scroll to position [0, 0]
